Goal: Task Accomplishment & Management: Complete application form

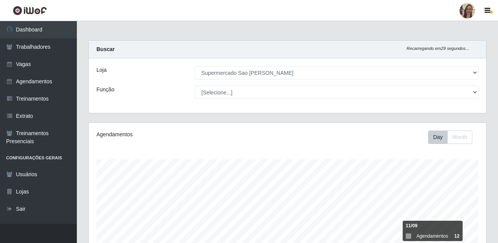
select select "383"
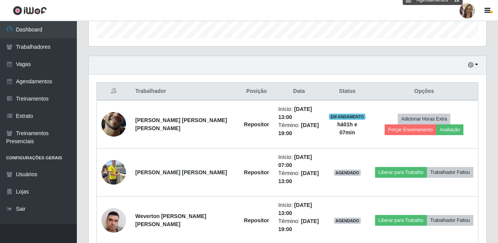
scroll to position [159, 397]
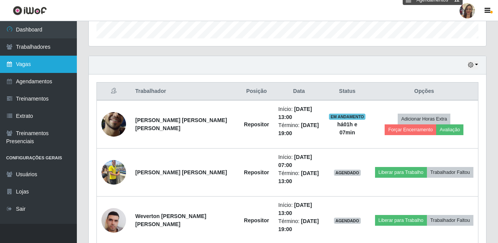
click at [27, 67] on link "Vagas" at bounding box center [38, 64] width 77 height 17
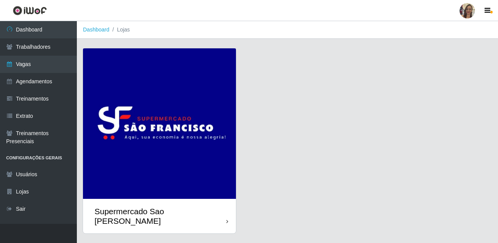
click at [167, 109] on img at bounding box center [159, 123] width 153 height 151
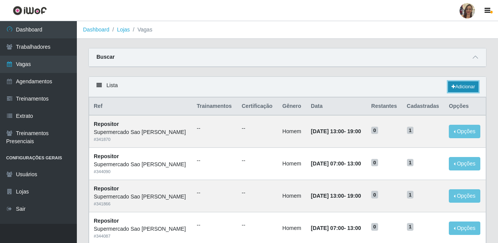
click at [461, 85] on link "Adicionar" at bounding box center [463, 86] width 30 height 11
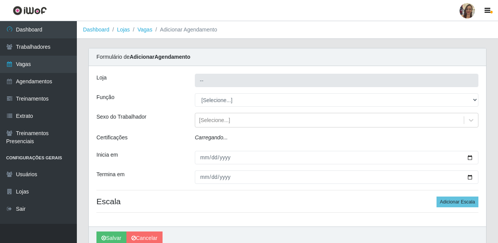
type input "Supermercado Sao [PERSON_NAME]"
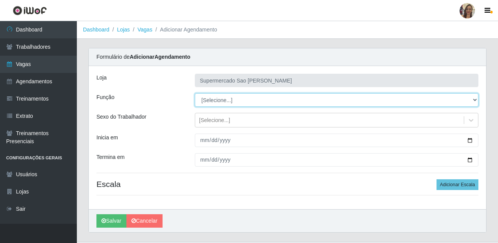
click at [215, 103] on select "[Selecione...] ASG ASG + ASG ++ Balconista de Açougue Balconista de Açougue + B…" at bounding box center [337, 99] width 284 height 13
select select "24"
click at [195, 93] on select "[Selecione...] ASG ASG + ASG ++ Balconista de Açougue Balconista de Açougue + B…" at bounding box center [337, 99] width 284 height 13
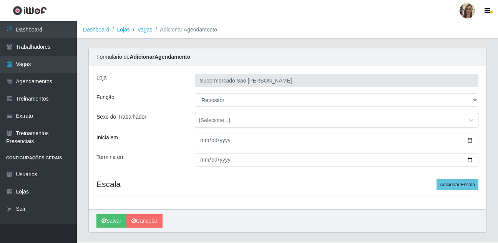
click at [219, 122] on div "[Selecione...]" at bounding box center [214, 120] width 31 height 8
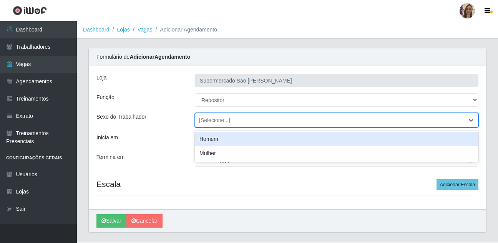
click at [214, 141] on div "Homem" at bounding box center [337, 139] width 284 height 14
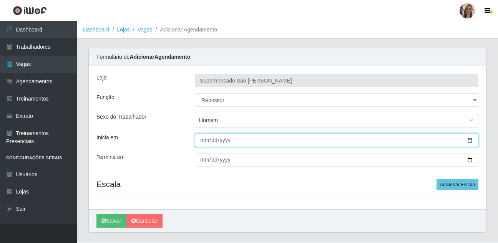
click at [206, 141] on input "Inicia em" at bounding box center [337, 140] width 284 height 13
type input "[DATE]"
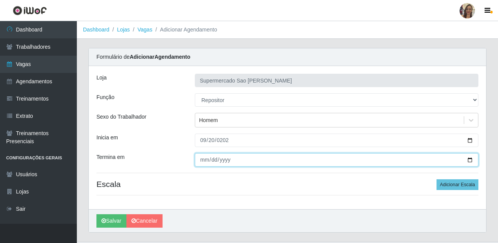
click at [204, 160] on input "Termina em" at bounding box center [337, 159] width 284 height 13
type input "[DATE]"
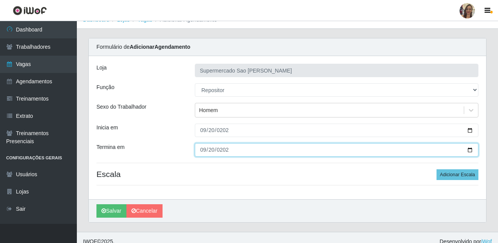
scroll to position [18, 0]
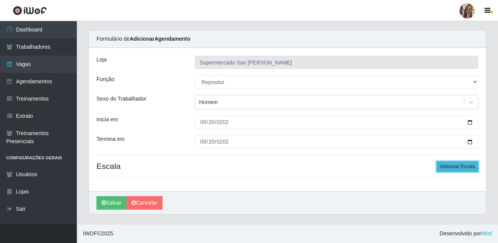
click at [468, 168] on button "Adicionar Escala" at bounding box center [458, 166] width 42 height 11
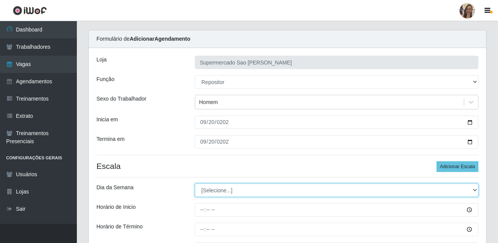
click at [220, 194] on select "[Selecione...] Segunda Terça Quarta Quinta Sexta Sábado Domingo" at bounding box center [337, 190] width 284 height 13
select select "6"
click at [195, 184] on select "[Selecione...] Segunda Terça Quarta Quinta Sexta Sábado Domingo" at bounding box center [337, 190] width 284 height 13
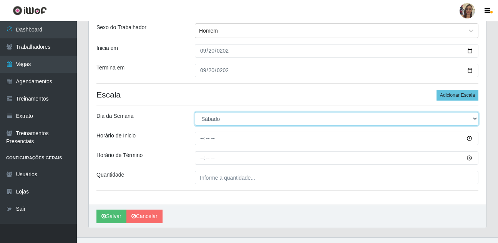
scroll to position [95, 0]
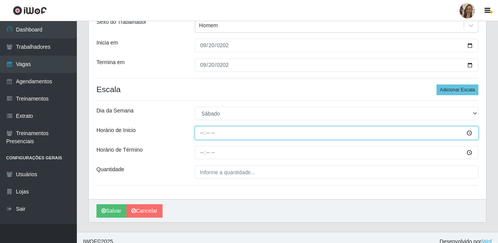
click at [202, 133] on input "Horário de Inicio" at bounding box center [337, 132] width 284 height 13
type input "07:00"
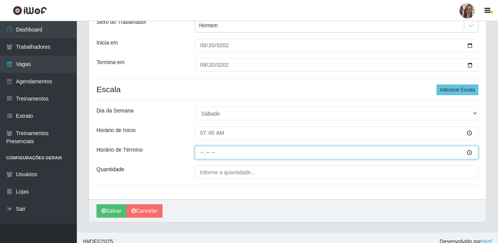
click at [201, 156] on input "Horário de Término" at bounding box center [337, 152] width 284 height 13
type input "13:00"
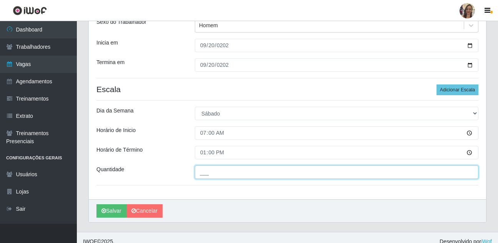
click at [210, 174] on input "___" at bounding box center [337, 172] width 284 height 13
type input "1__"
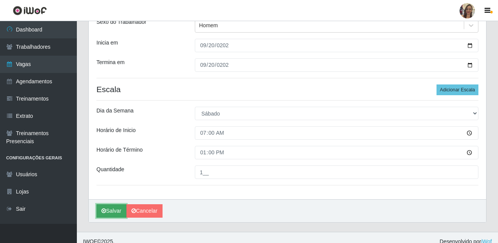
click at [112, 214] on button "Salvar" at bounding box center [111, 210] width 30 height 13
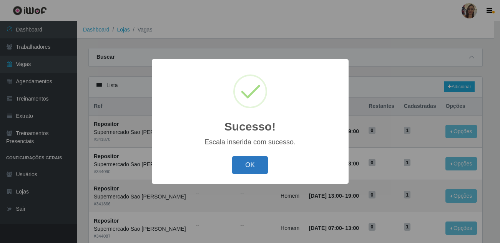
click at [247, 164] on button "OK" at bounding box center [250, 165] width 36 height 18
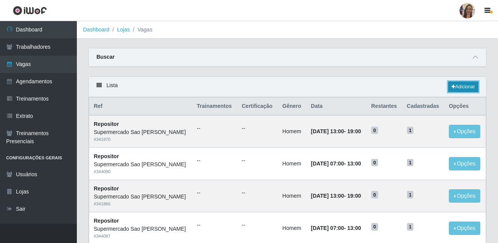
click at [470, 87] on link "Adicionar" at bounding box center [463, 86] width 30 height 11
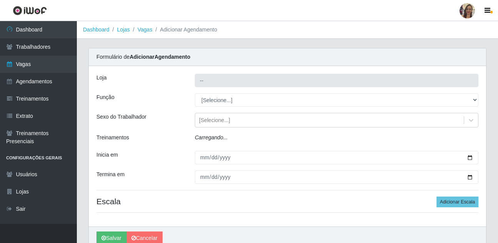
type input "Supermercado Sao [PERSON_NAME]"
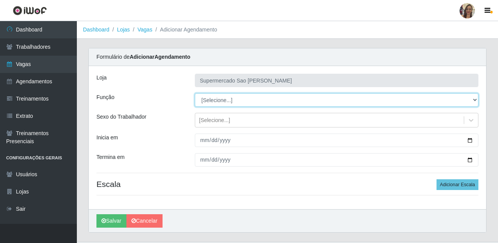
click at [220, 100] on select "[Selecione...] ASG ASG + ASG ++ Balconista de Açougue Balconista de Açougue + B…" at bounding box center [337, 99] width 284 height 13
select select "24"
click at [195, 93] on select "[Selecione...] ASG ASG + ASG ++ Balconista de Açougue Balconista de Açougue + B…" at bounding box center [337, 99] width 284 height 13
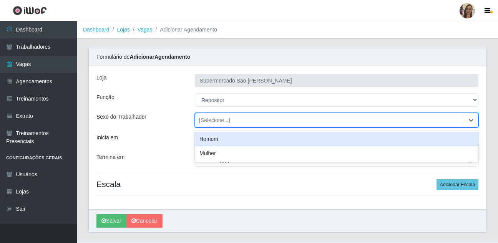
click at [208, 118] on div "[Selecione...]" at bounding box center [214, 120] width 31 height 8
click at [209, 138] on div "Homem" at bounding box center [337, 139] width 284 height 14
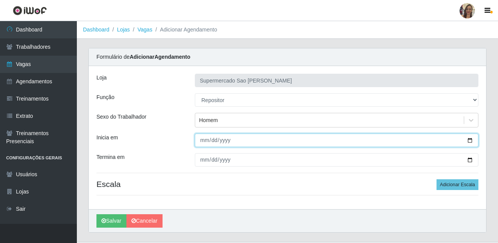
click at [203, 139] on input "Inicia em" at bounding box center [337, 140] width 284 height 13
type input "[DATE]"
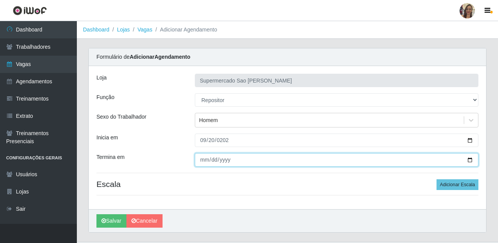
click at [203, 159] on input "Termina em" at bounding box center [337, 159] width 284 height 13
type input "[DATE]"
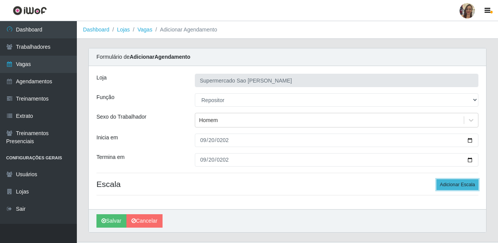
click at [471, 184] on button "Adicionar Escala" at bounding box center [458, 184] width 42 height 11
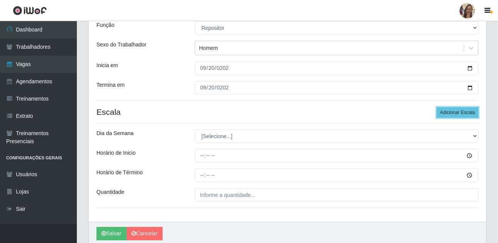
scroll to position [77, 0]
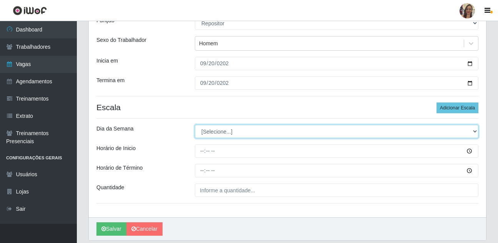
click at [208, 133] on select "[Selecione...] Segunda Terça Quarta Quinta Sexta Sábado Domingo" at bounding box center [337, 131] width 284 height 13
select select "6"
click at [195, 125] on select "[Selecione...] Segunda Terça Quarta Quinta Sexta Sábado Domingo" at bounding box center [337, 131] width 284 height 13
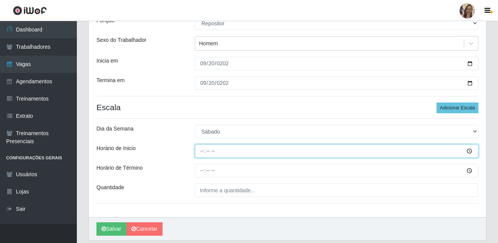
click at [203, 152] on input "Horário de Inicio" at bounding box center [337, 151] width 284 height 13
type input "13:00"
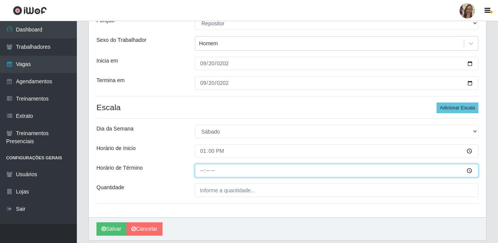
click at [202, 169] on input "Horário de Término" at bounding box center [337, 170] width 284 height 13
type input "19:00"
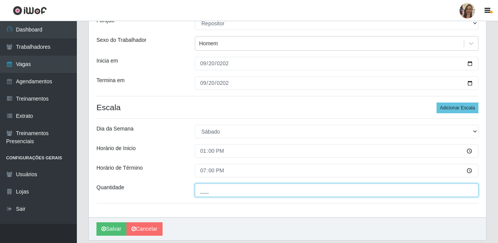
click at [225, 193] on input "___" at bounding box center [337, 190] width 284 height 13
type input "1__"
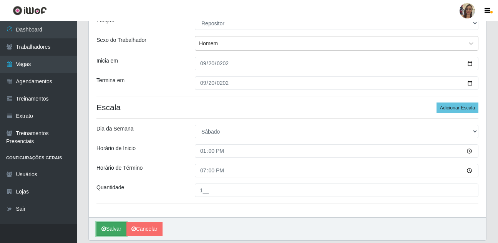
click at [113, 229] on button "Salvar" at bounding box center [111, 229] width 30 height 13
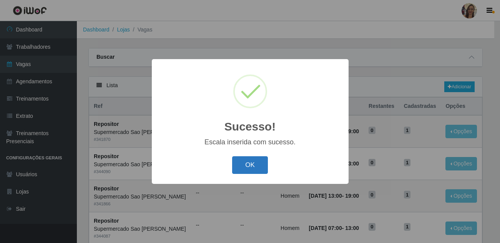
click at [244, 169] on button "OK" at bounding box center [250, 165] width 36 height 18
